Goal: Check status: Check status

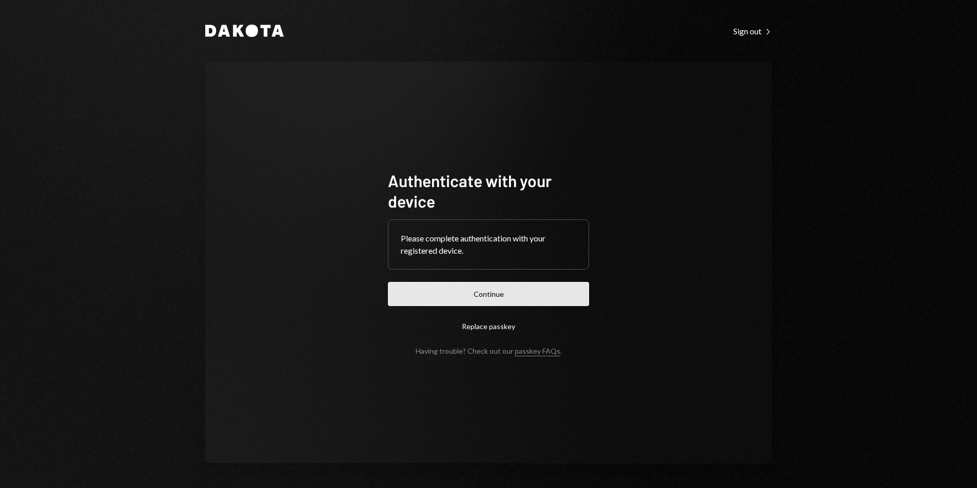
click at [563, 292] on button "Continue" at bounding box center [488, 294] width 201 height 24
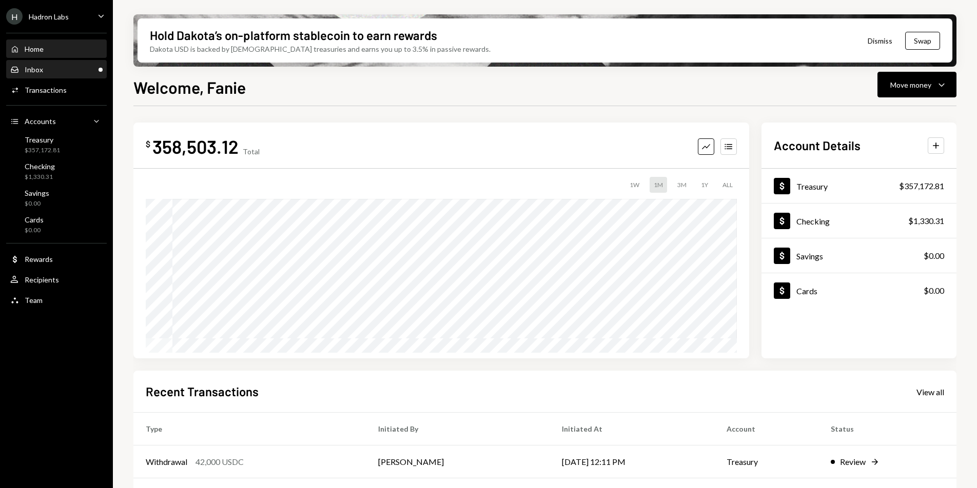
click at [58, 65] on div "Inbox Inbox" at bounding box center [56, 69] width 92 height 9
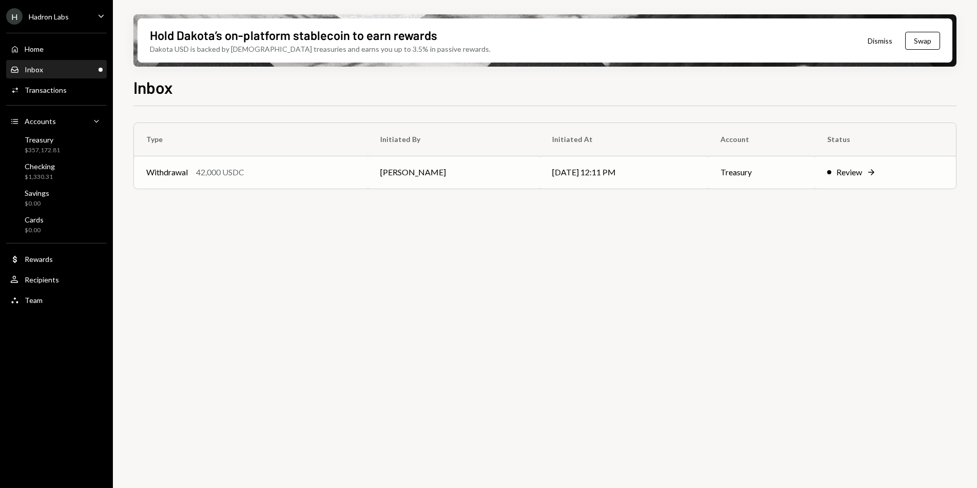
click at [280, 171] on div "Withdrawal 42,000 USDC" at bounding box center [250, 172] width 209 height 12
